Goal: Task Accomplishment & Management: Manage account settings

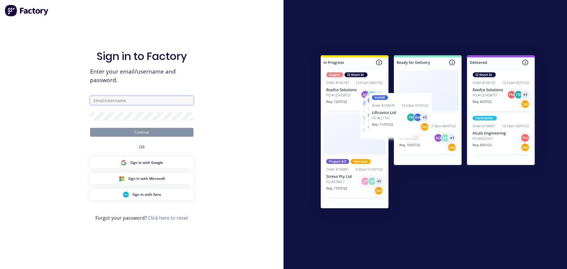
click at [138, 98] on input "text" at bounding box center [141, 100] width 103 height 9
paste input "[EMAIL_ADDRESS][DOMAIN_NAME]"
type input "[EMAIL_ADDRESS][DOMAIN_NAME]"
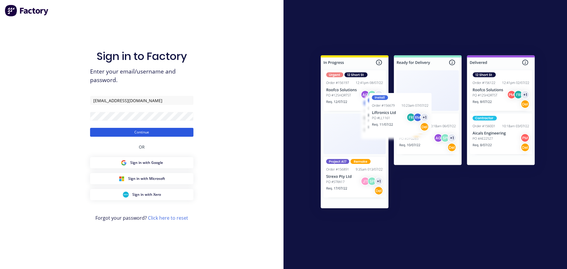
click at [106, 135] on button "Continue" at bounding box center [141, 132] width 103 height 9
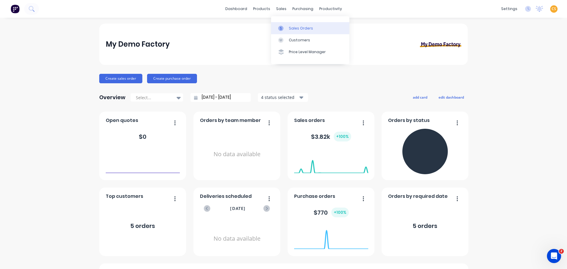
click at [291, 28] on div "Sales Orders" at bounding box center [301, 28] width 24 height 5
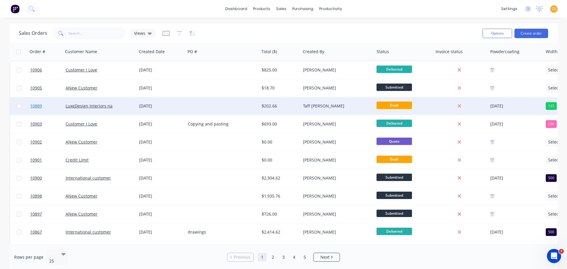
click at [48, 107] on link "10889" at bounding box center [47, 106] width 35 height 18
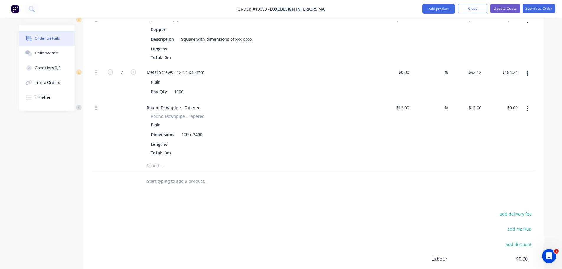
scroll to position [354, 0]
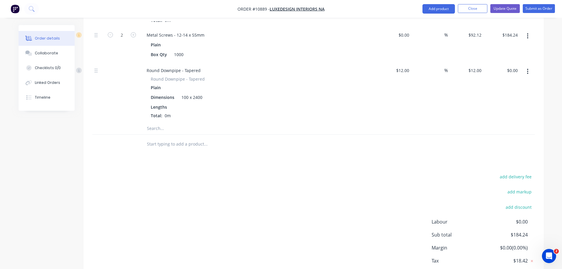
click at [159, 138] on input "text" at bounding box center [206, 144] width 118 height 12
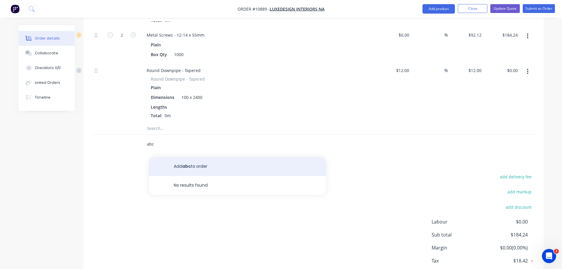
type input "abc"
click at [180, 157] on button "Add abc to order" at bounding box center [237, 166] width 177 height 19
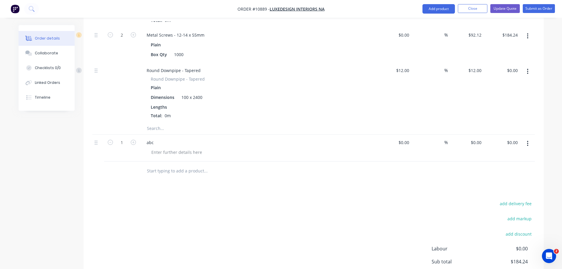
click at [528, 141] on icon "button" at bounding box center [528, 143] width 1 height 5
click at [511, 155] on div "Save to catalogue" at bounding box center [506, 159] width 45 height 9
click at [468, 10] on button "Close" at bounding box center [473, 8] width 30 height 9
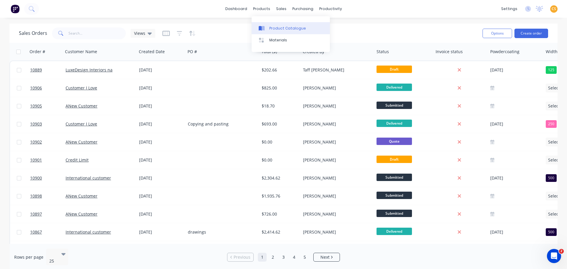
click at [281, 29] on div "Product Catalogue" at bounding box center [287, 28] width 37 height 5
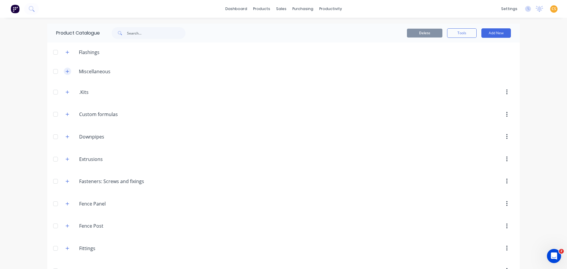
click at [66, 72] on icon "button" at bounding box center [67, 71] width 3 height 3
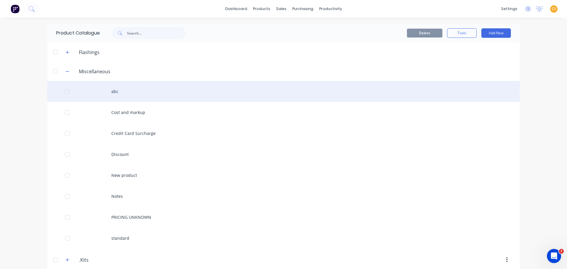
click at [66, 92] on div at bounding box center [67, 92] width 12 height 12
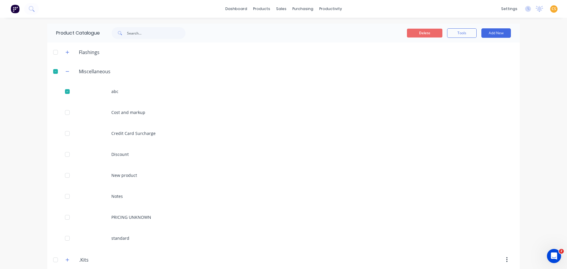
click at [424, 35] on button "Delete" at bounding box center [424, 33] width 35 height 9
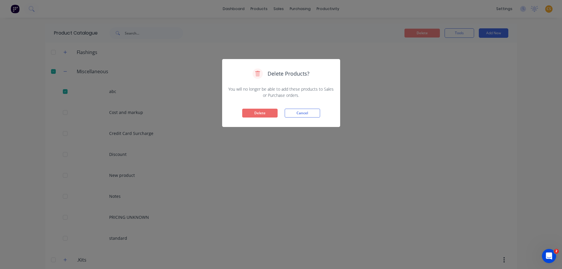
click at [260, 111] on button "Delete" at bounding box center [259, 113] width 35 height 9
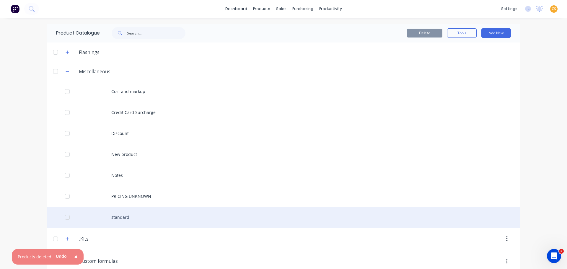
click at [121, 214] on div "standard" at bounding box center [283, 217] width 472 height 21
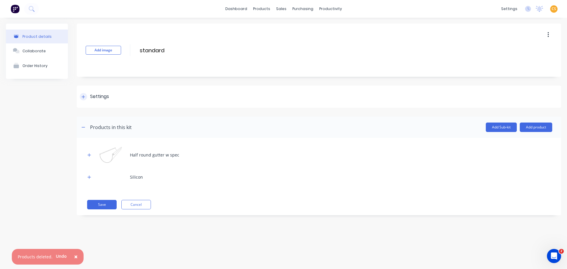
drag, startPoint x: 84, startPoint y: 97, endPoint x: 88, endPoint y: 98, distance: 3.7
click at [85, 97] on icon at bounding box center [83, 96] width 3 height 3
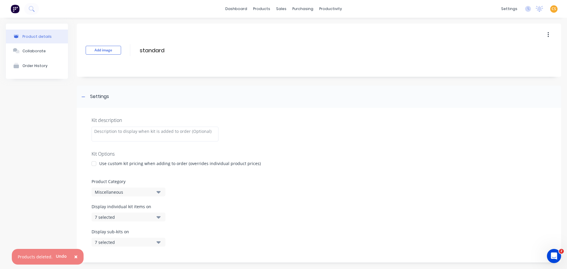
click at [128, 188] on button "Miscellaneous" at bounding box center [129, 191] width 74 height 9
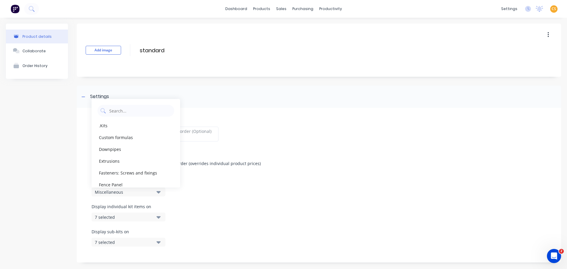
click at [37, 168] on div "Product details Collaborate Order History" at bounding box center [37, 204] width 62 height 361
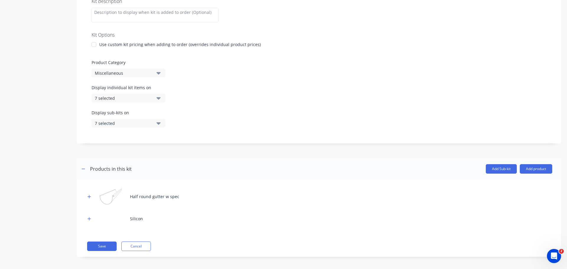
scroll to position [122, 0]
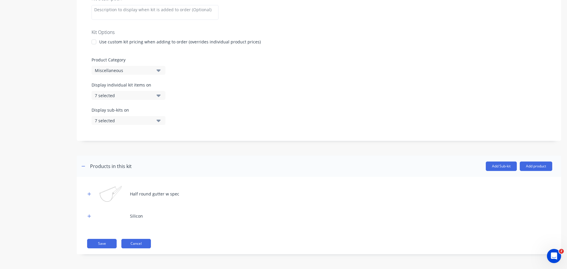
drag, startPoint x: 151, startPoint y: 246, endPoint x: 139, endPoint y: 244, distance: 11.9
click at [151, 246] on div "Save Cancel" at bounding box center [319, 243] width 465 height 9
click at [139, 244] on button "Cancel" at bounding box center [136, 243] width 30 height 9
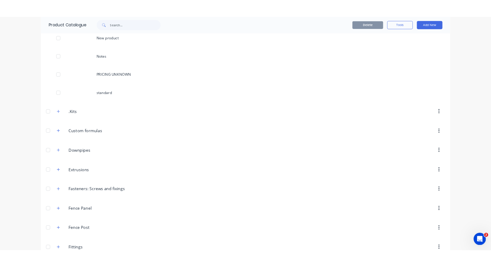
scroll to position [177, 0]
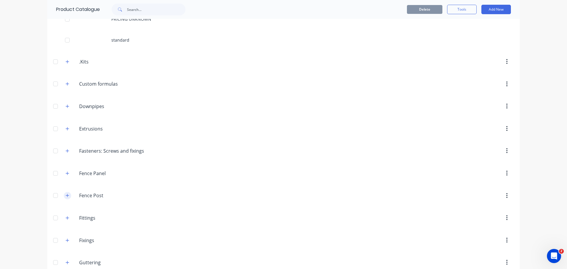
click at [66, 195] on icon "button" at bounding box center [67, 195] width 3 height 3
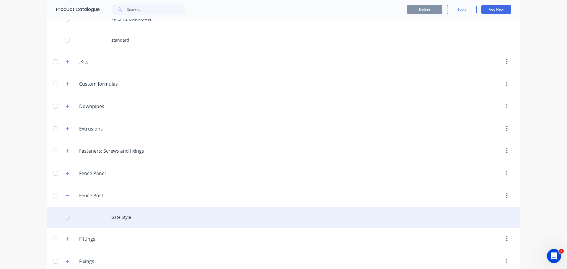
click at [117, 218] on div "Gate Style" at bounding box center [283, 217] width 472 height 21
